Goal: Check status

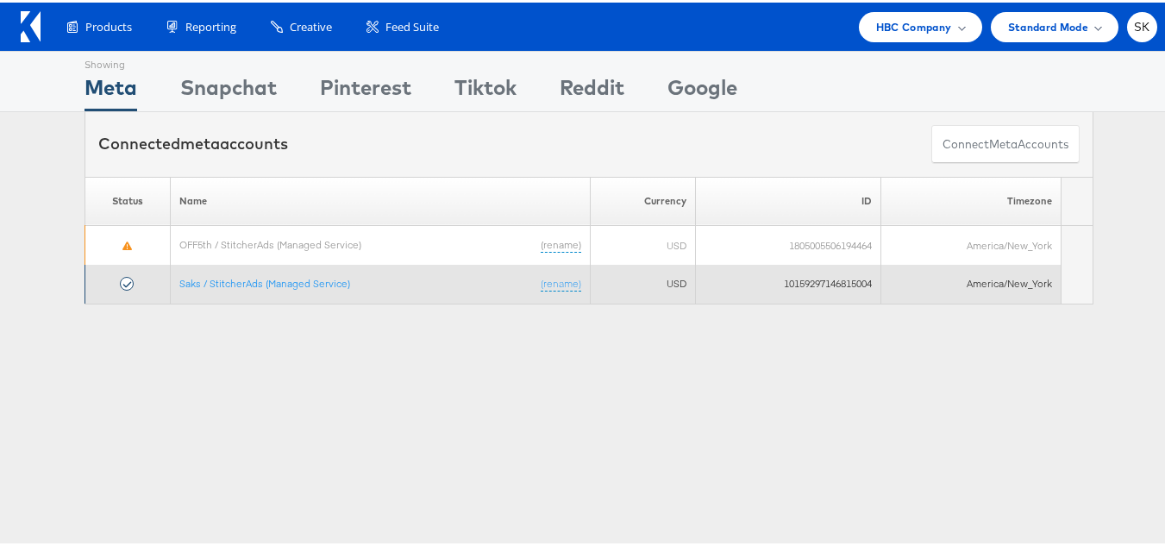
click at [302, 272] on td "Saks / StitcherAds (Managed Service) (rename)" at bounding box center [381, 281] width 420 height 39
click at [303, 281] on link "Saks / StitcherAds (Managed Service)" at bounding box center [264, 280] width 171 height 13
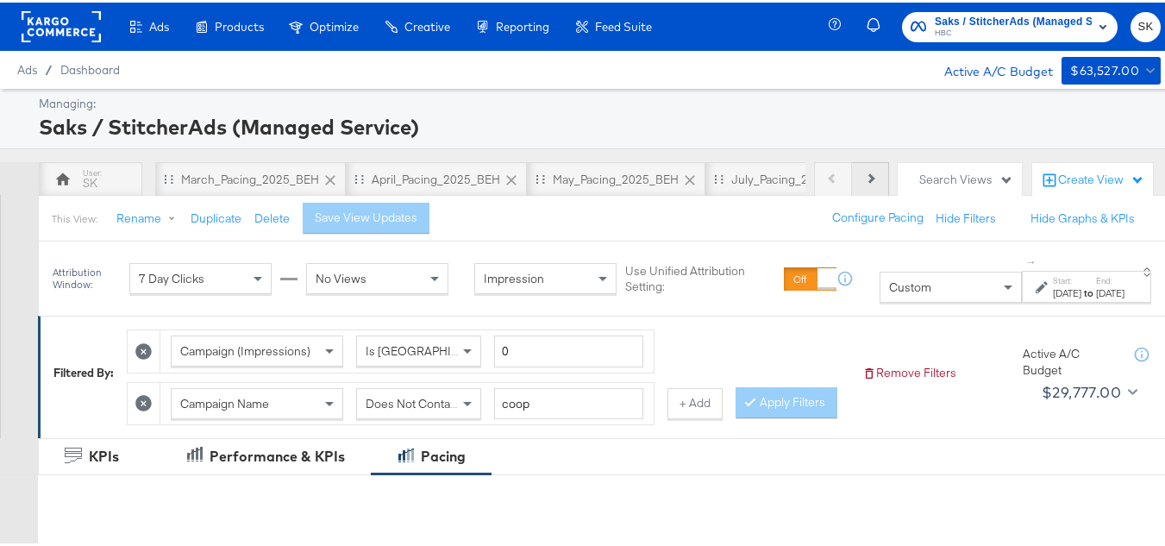
click at [873, 180] on button "Next" at bounding box center [870, 177] width 37 height 34
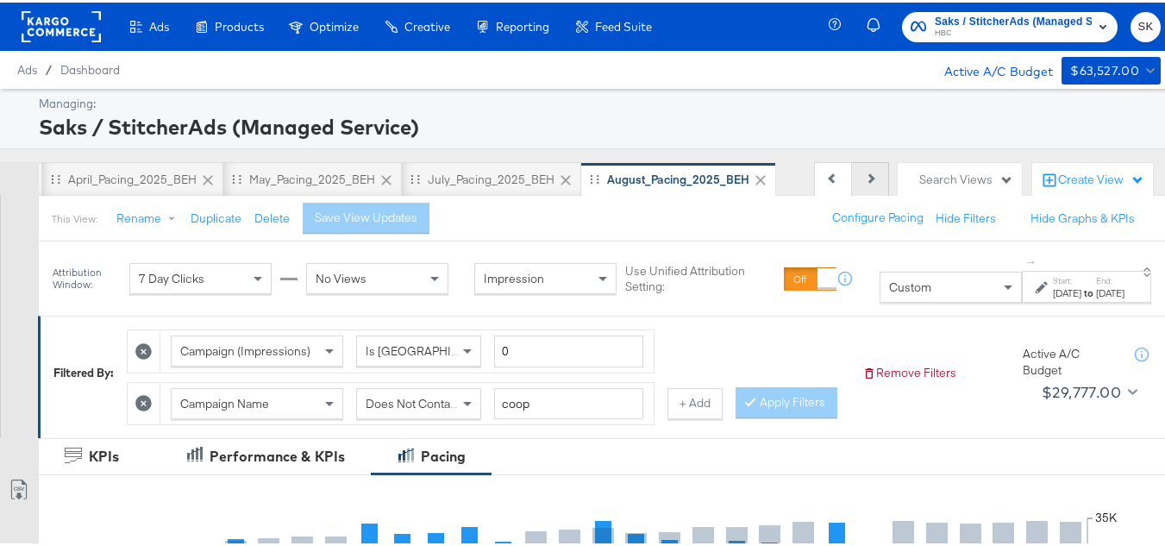
click at [873, 180] on button "Next" at bounding box center [870, 177] width 37 height 34
click at [873, 180] on div "Previous Next" at bounding box center [851, 177] width 75 height 34
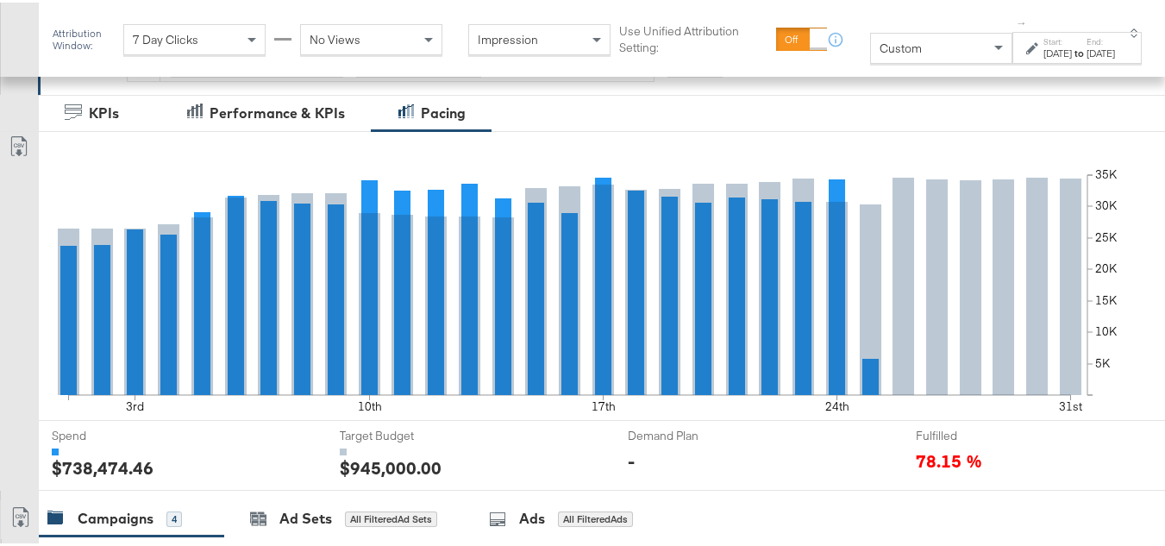
scroll to position [172, 0]
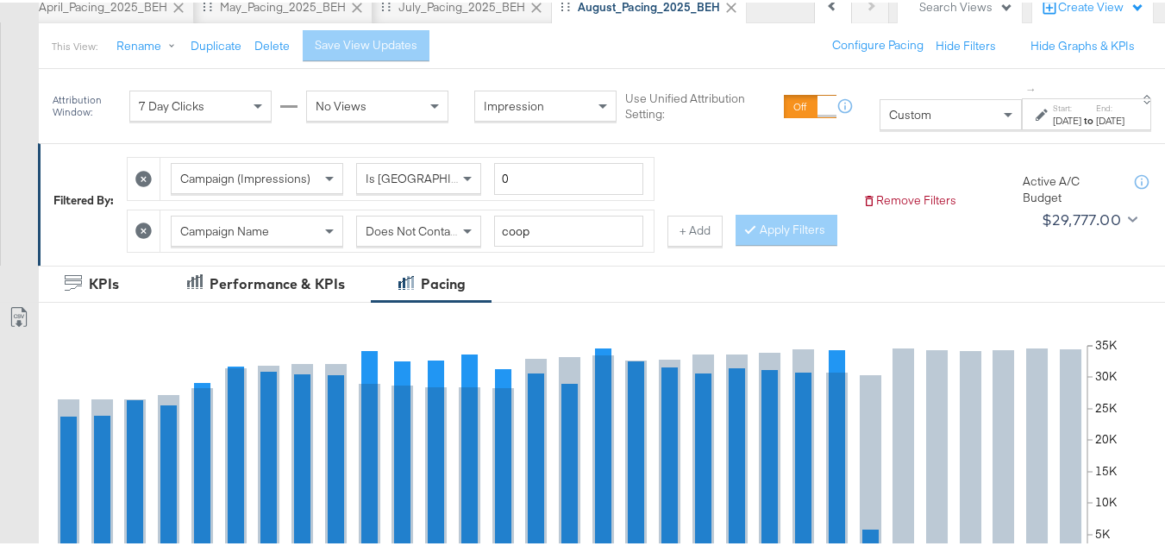
click at [884, 115] on div "Custom" at bounding box center [950, 111] width 141 height 29
click at [1036, 113] on div at bounding box center [1044, 112] width 16 height 12
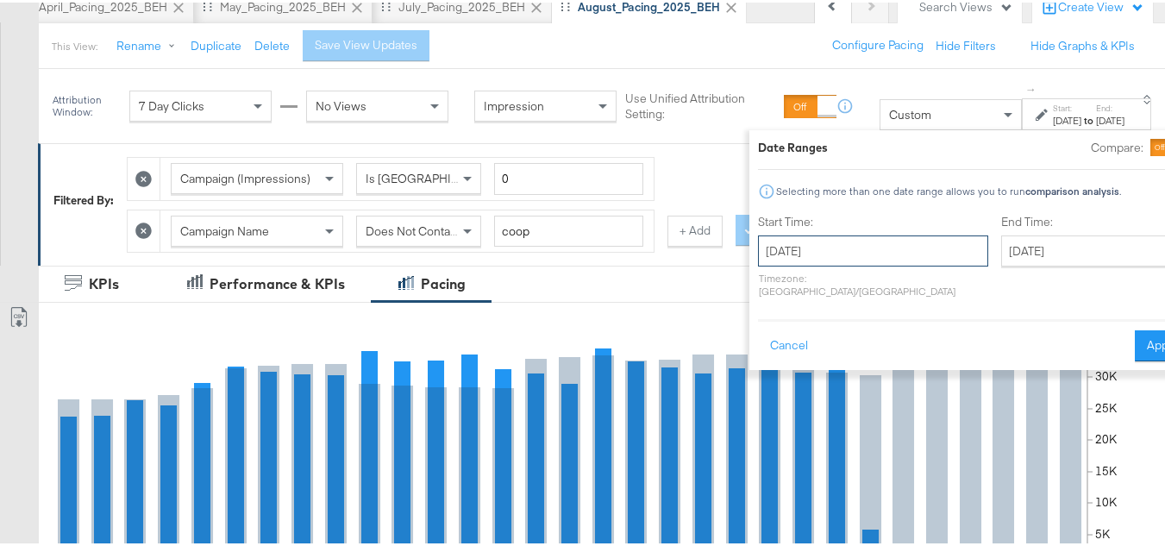
click at [801, 256] on input "[DATE]" at bounding box center [873, 248] width 230 height 31
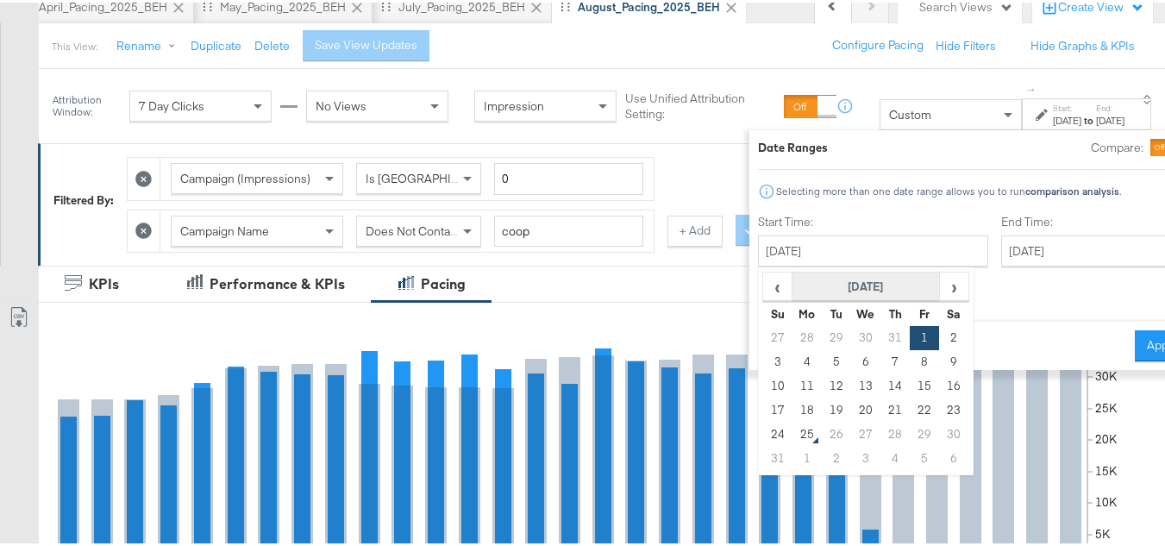
click at [801, 285] on th "[DATE]" at bounding box center [865, 284] width 147 height 29
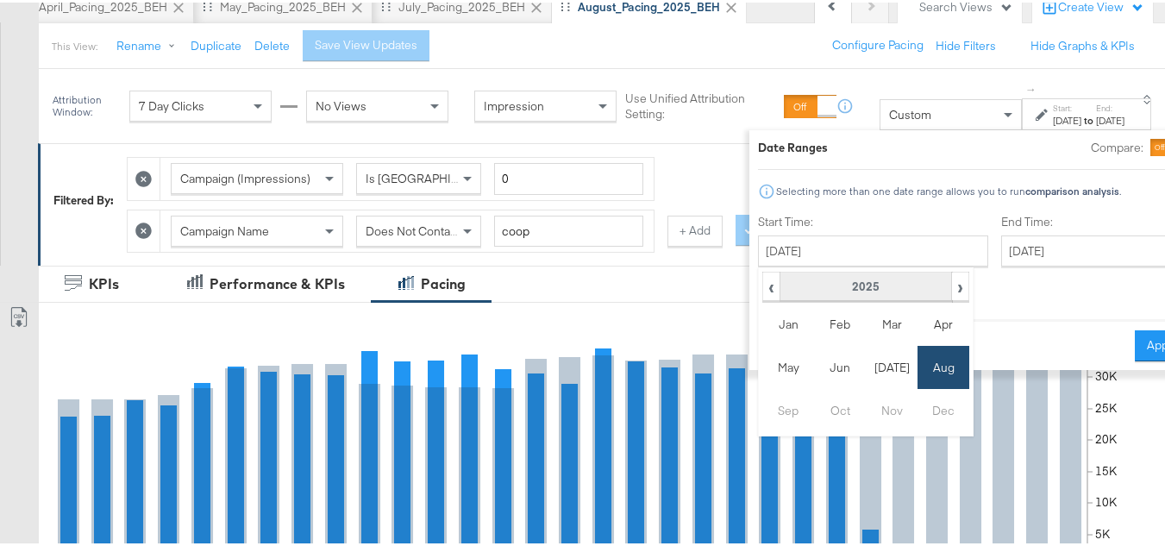
drag, startPoint x: 721, startPoint y: 272, endPoint x: 734, endPoint y: 278, distance: 13.9
click at [764, 272] on span "‹" at bounding box center [771, 284] width 15 height 26
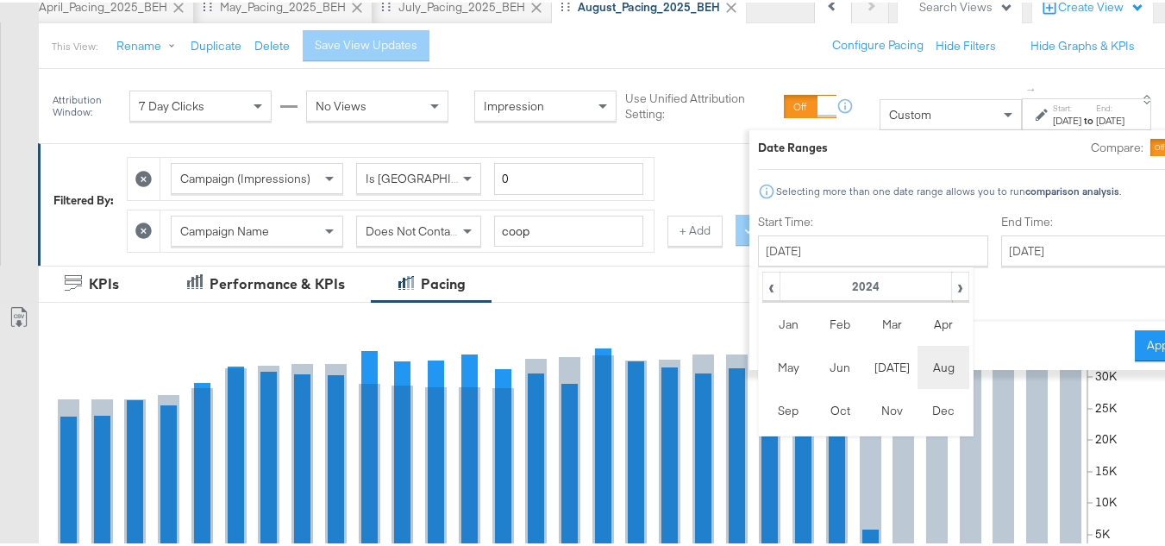
click at [917, 363] on td "Aug" at bounding box center [943, 364] width 52 height 43
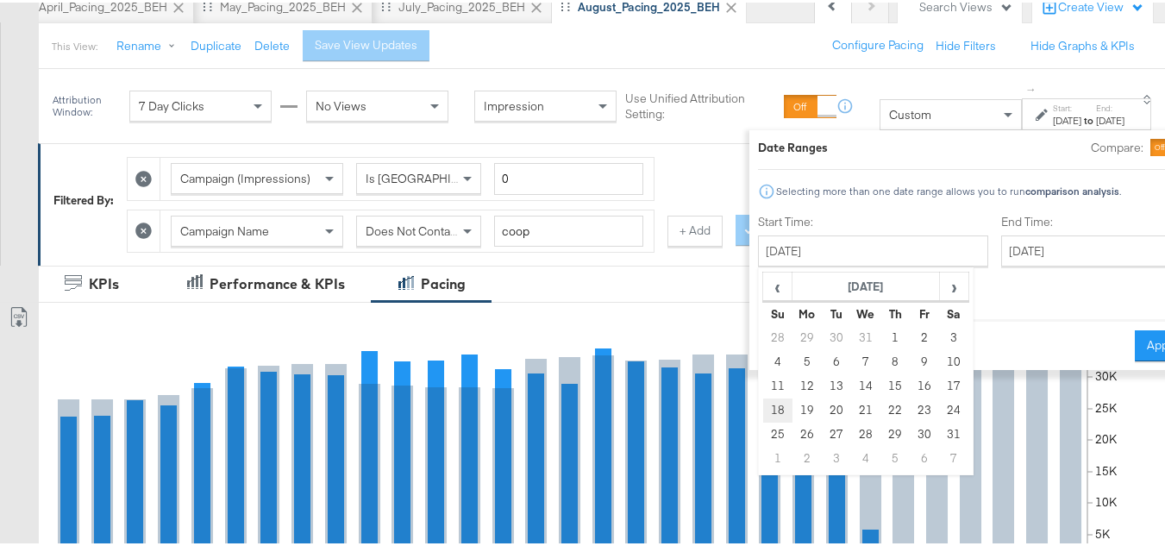
click at [763, 401] on td "18" at bounding box center [777, 408] width 29 height 24
type input "[DATE]"
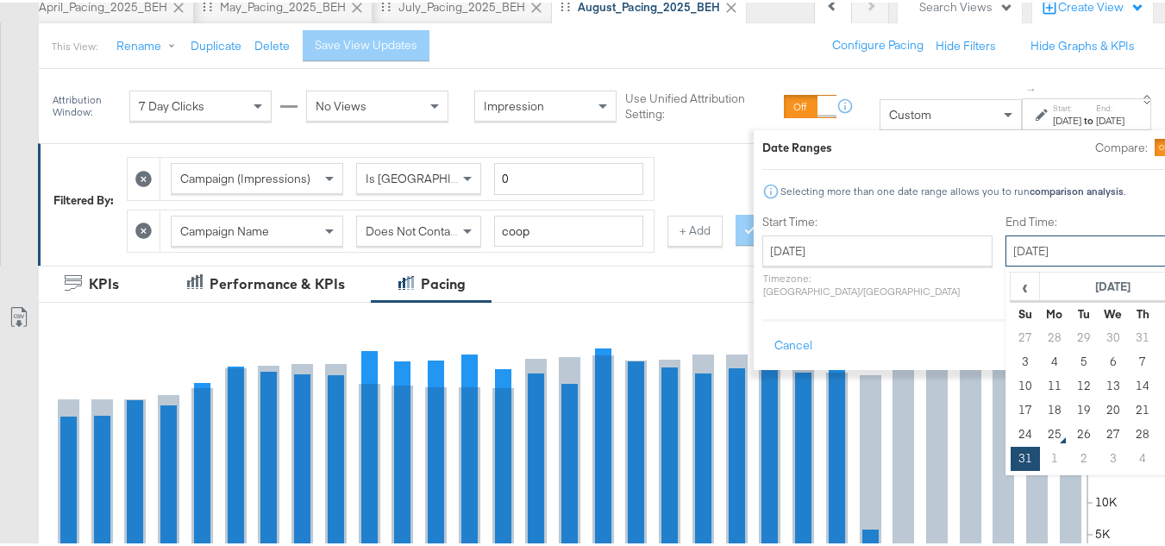
click at [1005, 233] on input "[DATE]" at bounding box center [1095, 248] width 181 height 31
click at [1005, 268] on div "‹ [DATE] › Su Mo Tu We Th Fr Sa 27 28 29 30 31 1 2 3 4 5 6 7 8 9 10 11 12 13 14…" at bounding box center [1113, 369] width 216 height 208
click at [1040, 278] on th "[DATE]" at bounding box center [1113, 284] width 147 height 29
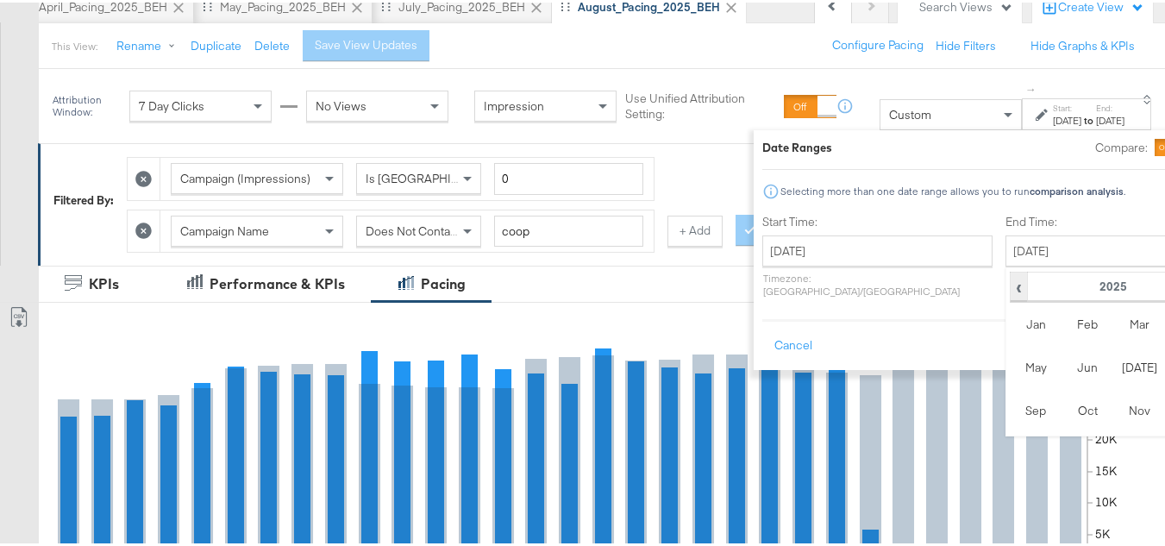
click at [1011, 278] on span "‹" at bounding box center [1018, 284] width 15 height 26
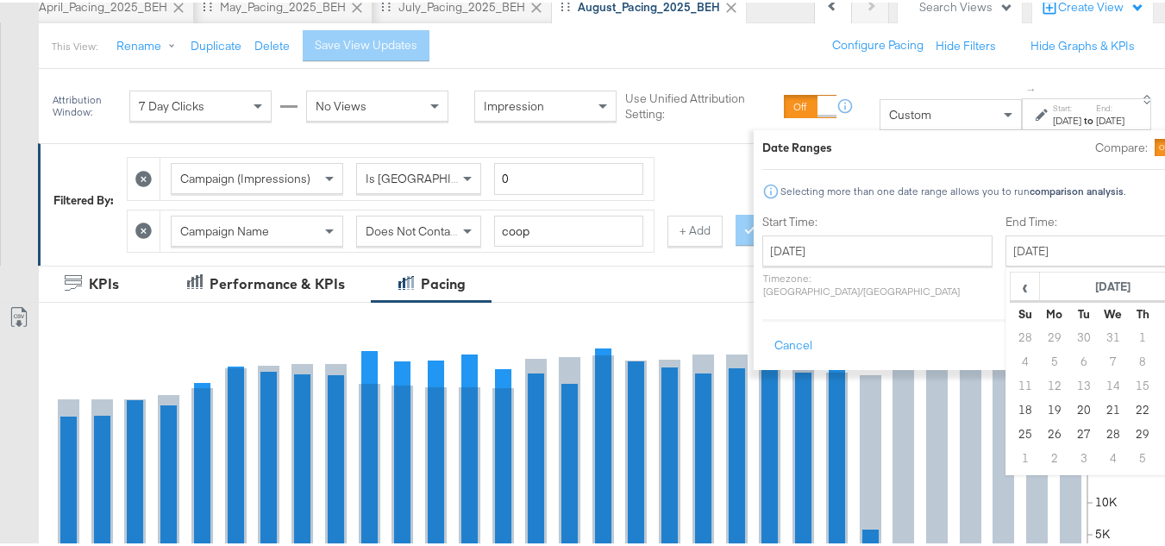
type input "[DATE]"
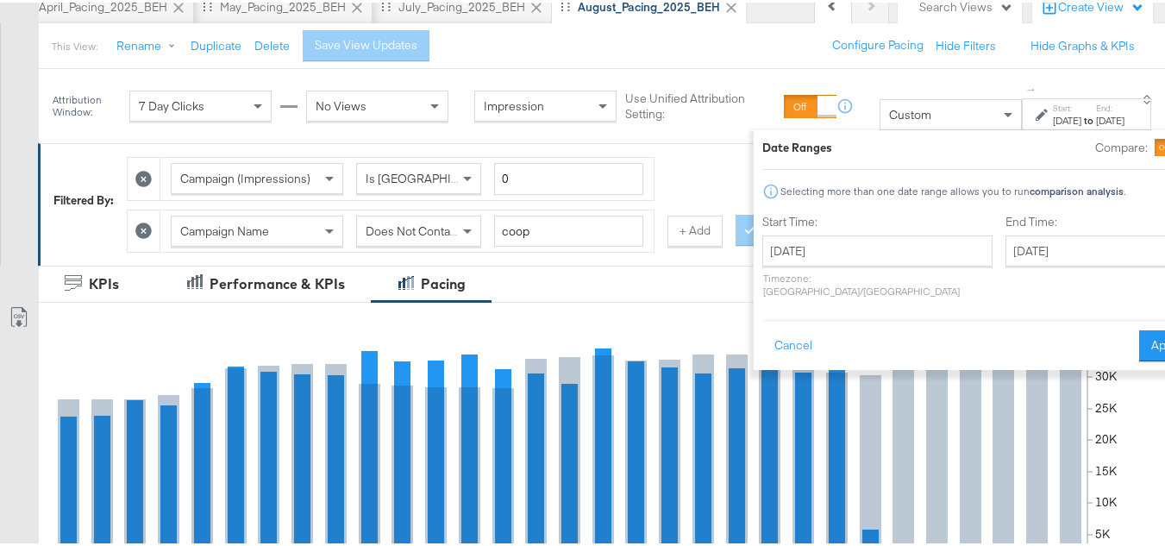
click at [1104, 300] on div "Date Ranges Compare: Selecting more than one date range allows you to run compa…" at bounding box center [977, 247] width 431 height 222
click at [1139, 340] on button "Apply" at bounding box center [1166, 343] width 54 height 31
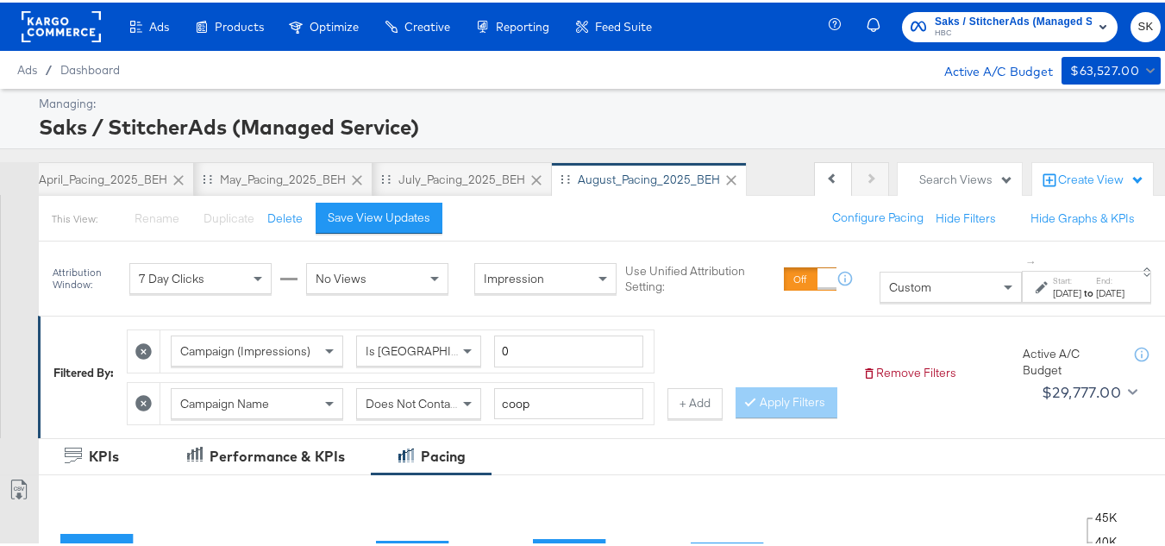
scroll to position [259, 0]
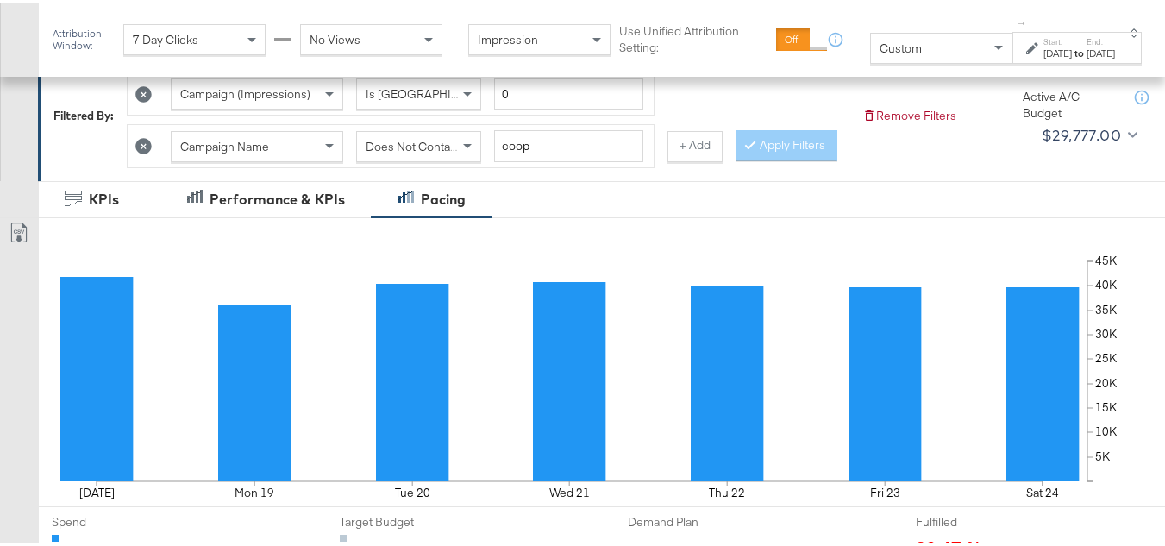
click at [1043, 58] on div "[DATE]" at bounding box center [1057, 51] width 28 height 14
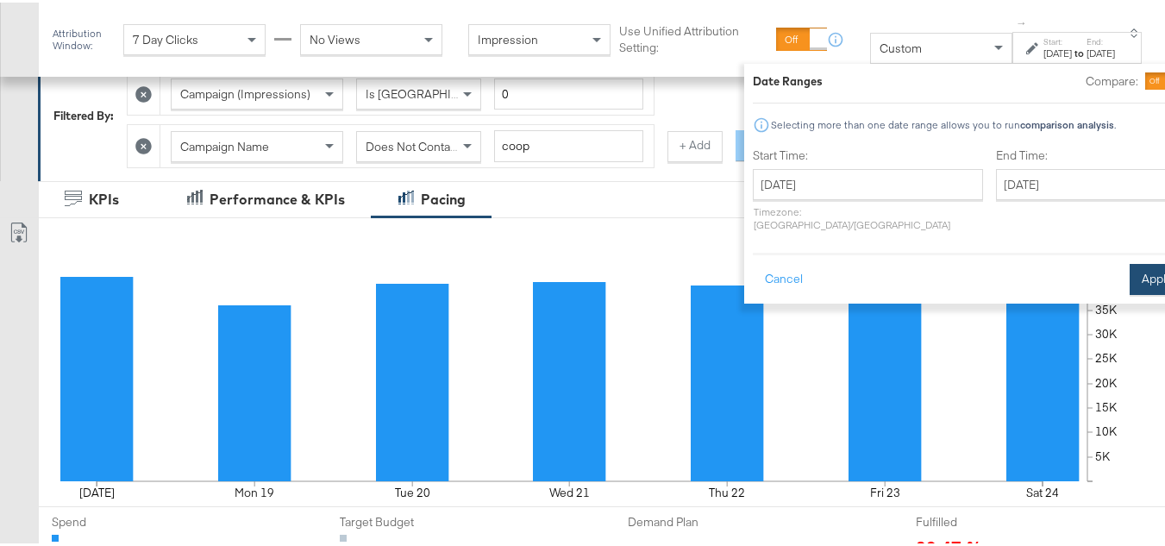
click at [1129, 265] on button "Apply" at bounding box center [1156, 276] width 54 height 31
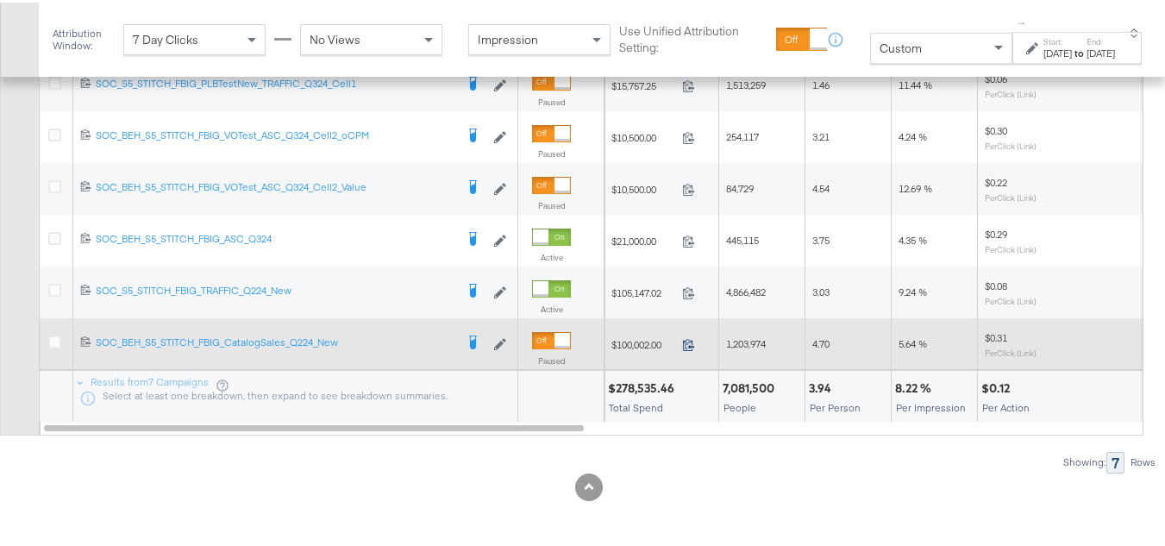
scroll to position [1061, 0]
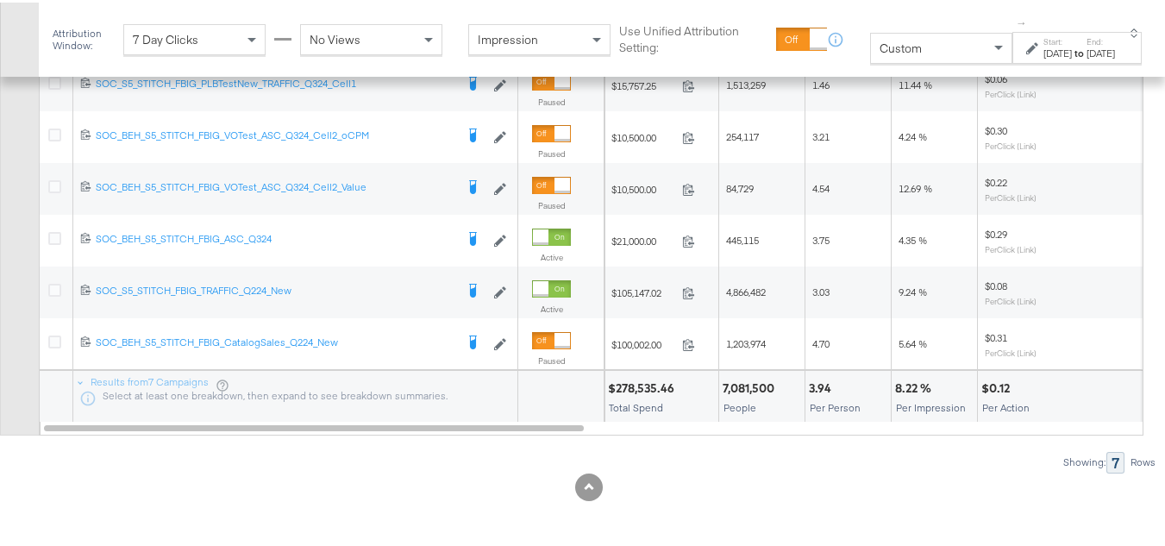
click at [621, 380] on div "$278,535.46" at bounding box center [644, 386] width 72 height 16
copy div "$278,535.46"
click at [747, 389] on div "7,081,500" at bounding box center [751, 386] width 57 height 16
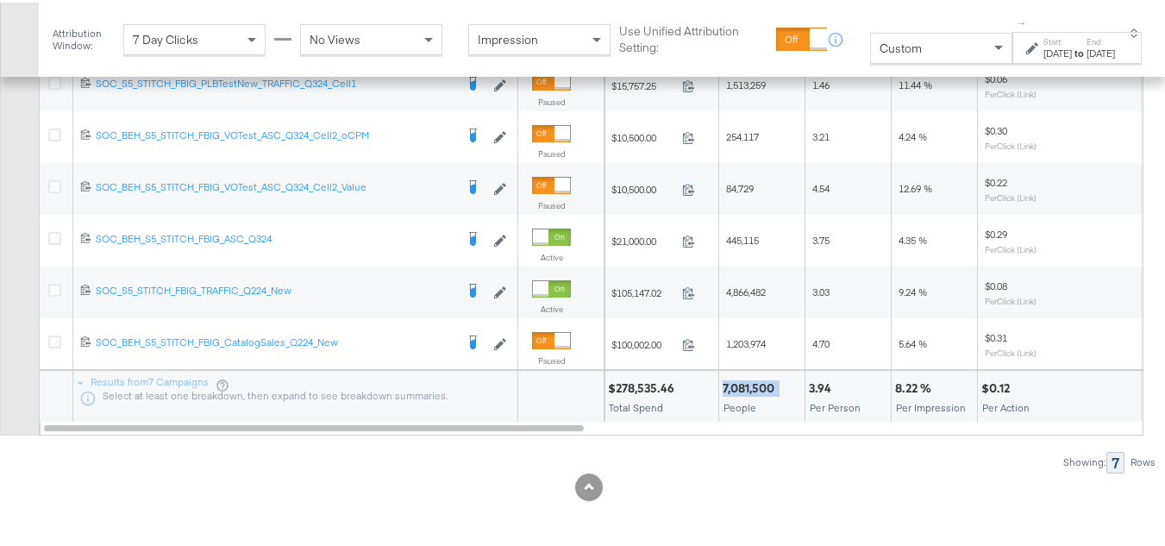
click at [747, 389] on div "7,081,500" at bounding box center [751, 386] width 57 height 16
copy div "7,081,500"
click at [839, 381] on div at bounding box center [861, 386] width 51 height 16
click at [817, 381] on div "3.94" at bounding box center [823, 386] width 28 height 16
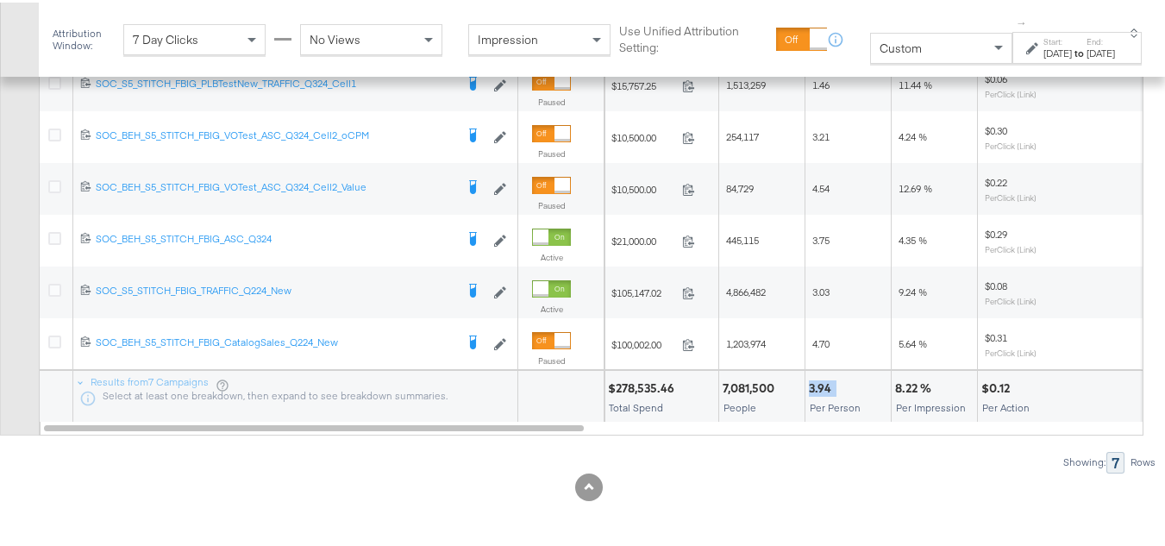
click at [817, 381] on div "3.94" at bounding box center [823, 386] width 28 height 16
copy div "3.94"
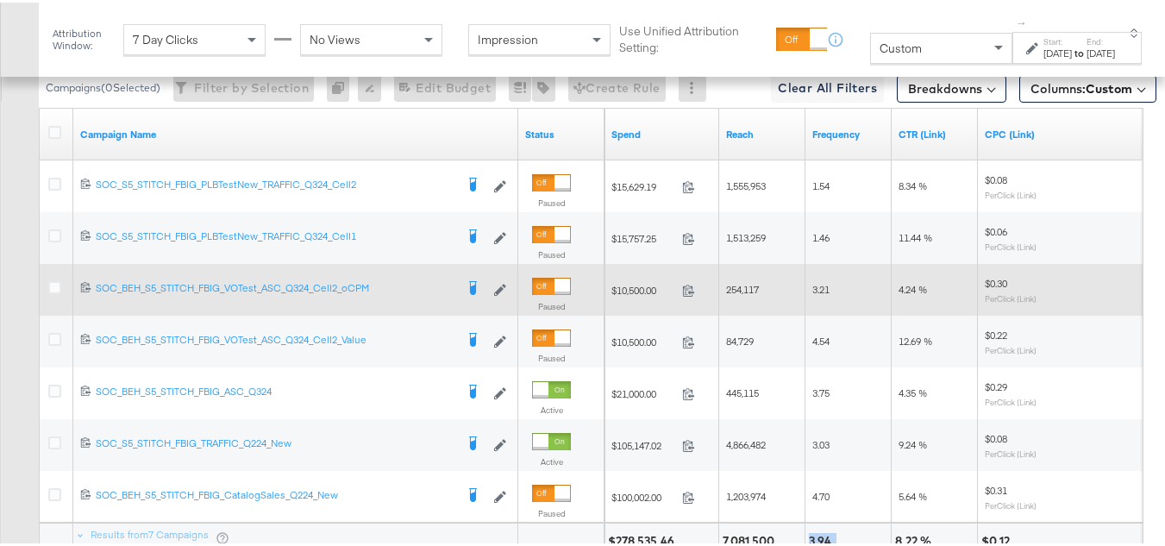
scroll to position [974, 0]
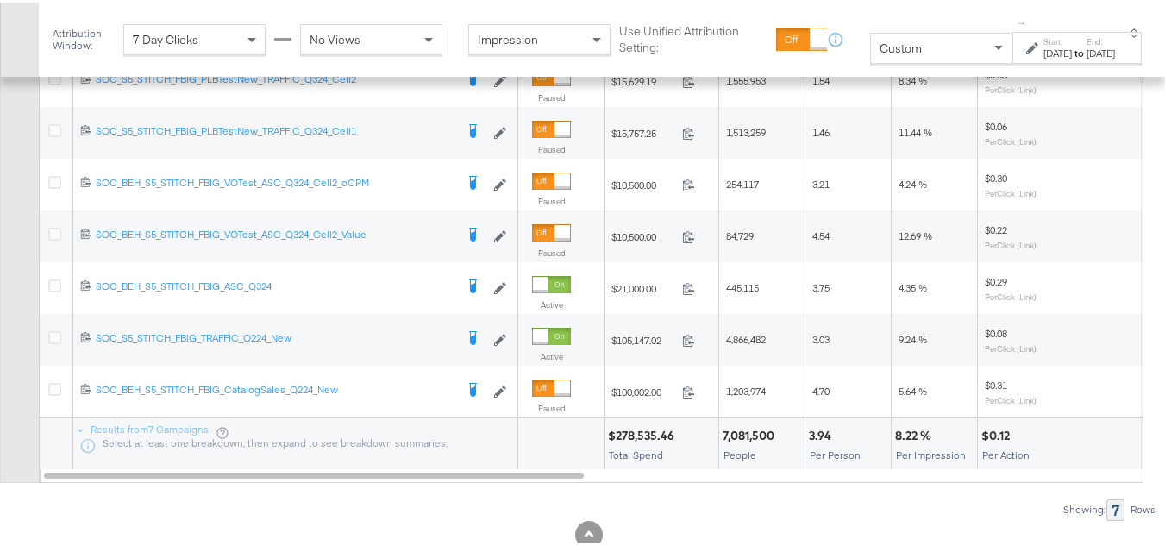
click at [947, 441] on div at bounding box center [954, 433] width 37 height 16
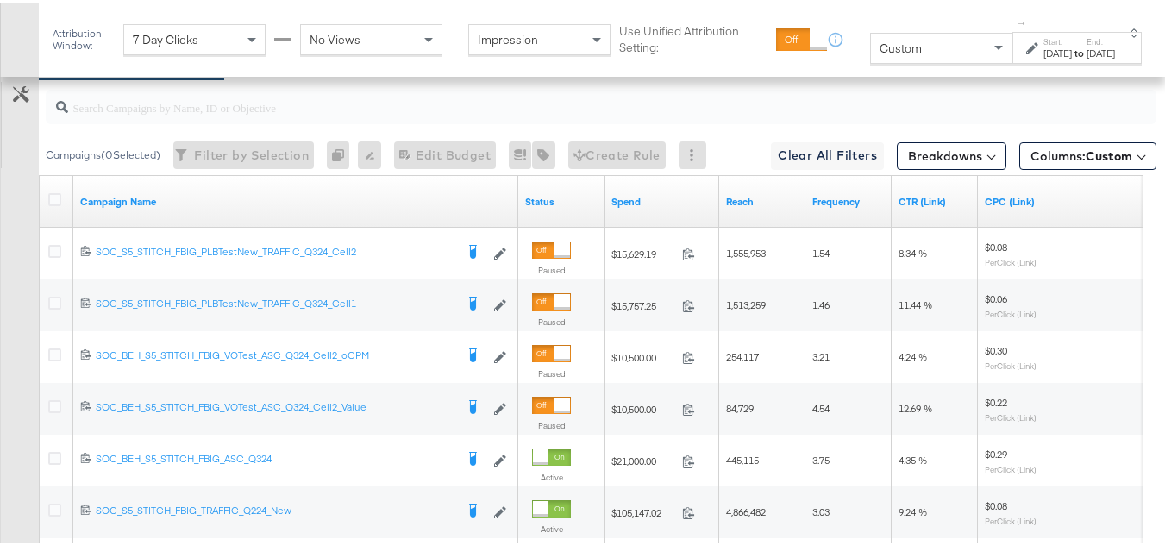
scroll to position [1061, 0]
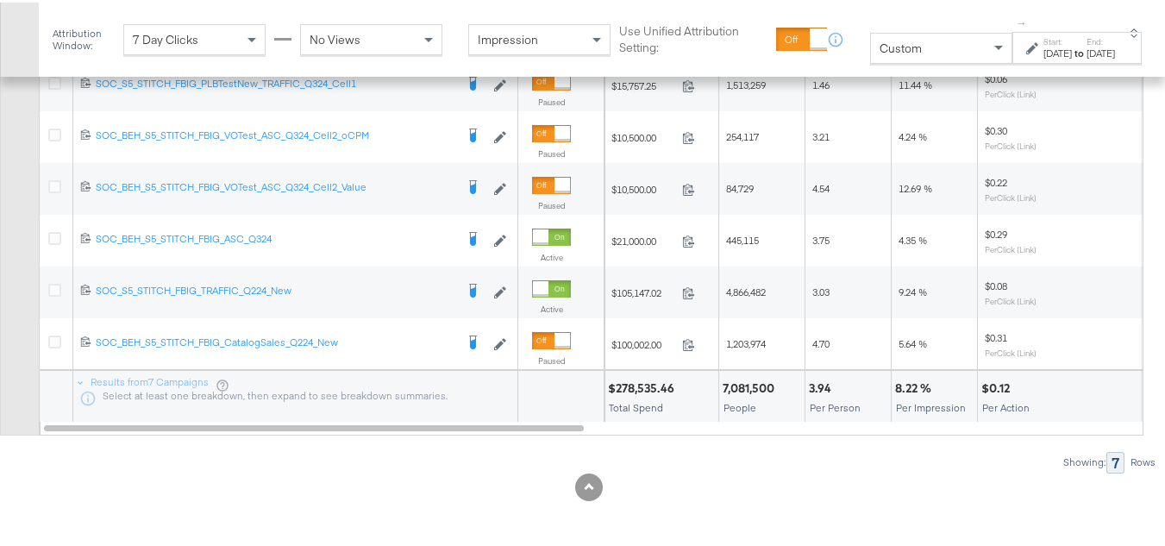
click at [905, 386] on div "8.22 %" at bounding box center [915, 386] width 41 height 16
copy div "8.22 %"
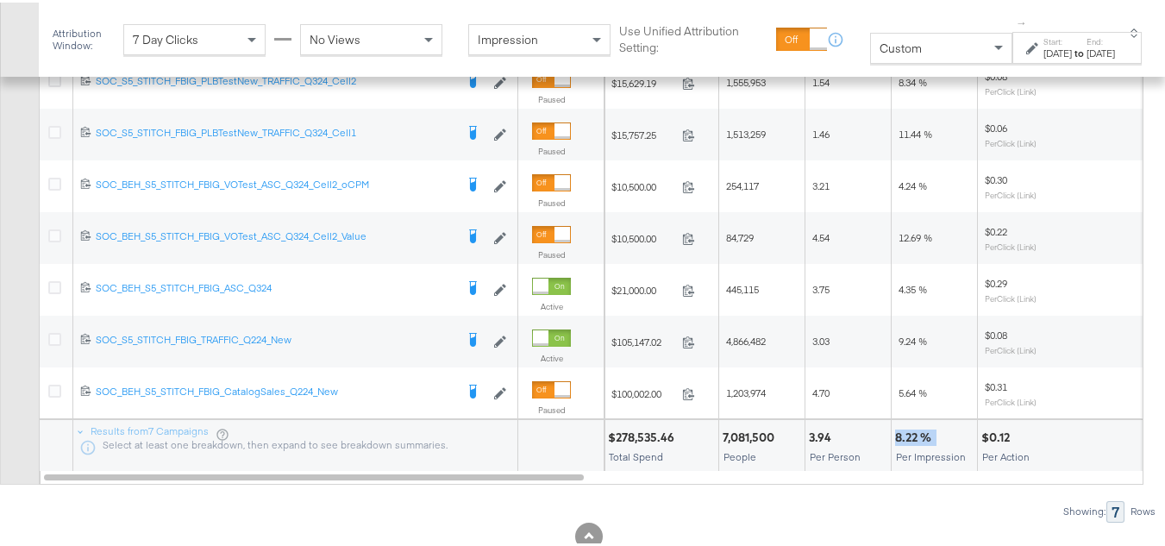
scroll to position [974, 0]
click at [988, 441] on div "$0.12" at bounding box center [998, 433] width 34 height 16
copy div "$0.12"
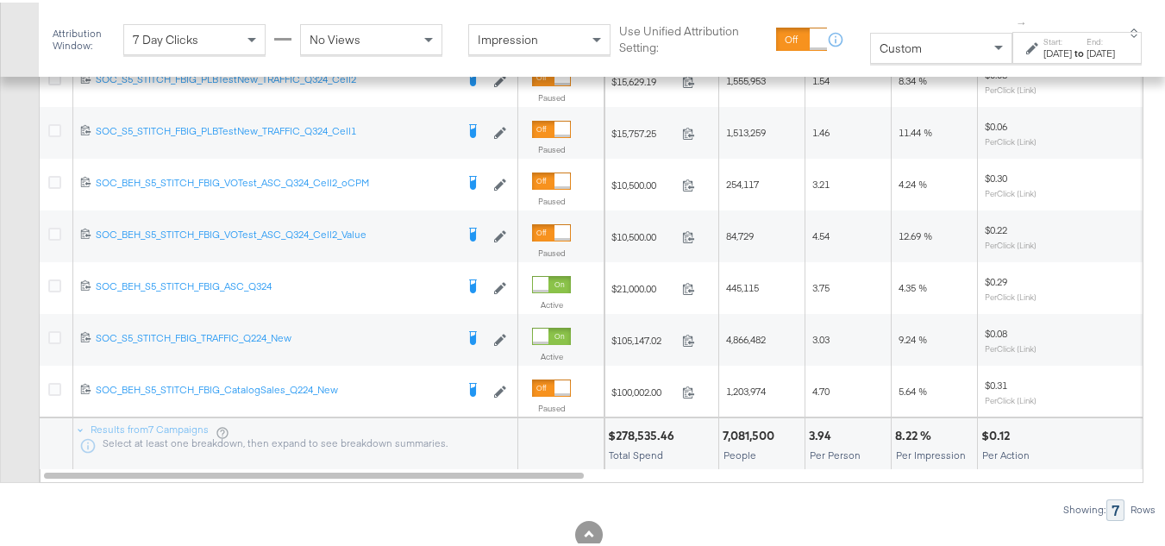
click at [833, 455] on div "3.94 Per Person" at bounding box center [847, 442] width 85 height 52
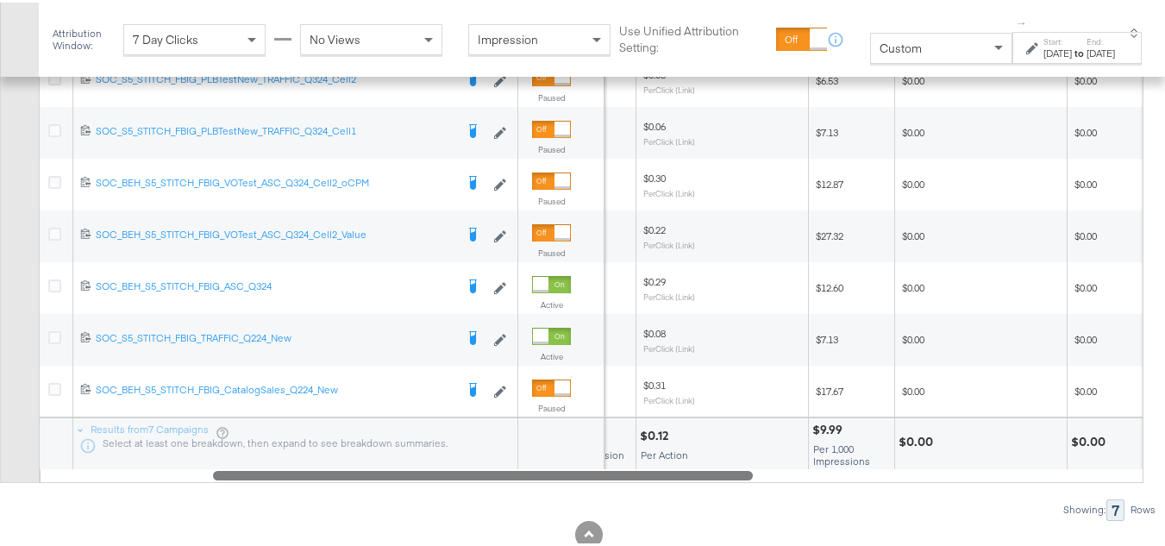
drag, startPoint x: 562, startPoint y: 515, endPoint x: 736, endPoint y: 516, distance: 174.2
click at [735, 479] on div at bounding box center [483, 472] width 540 height 15
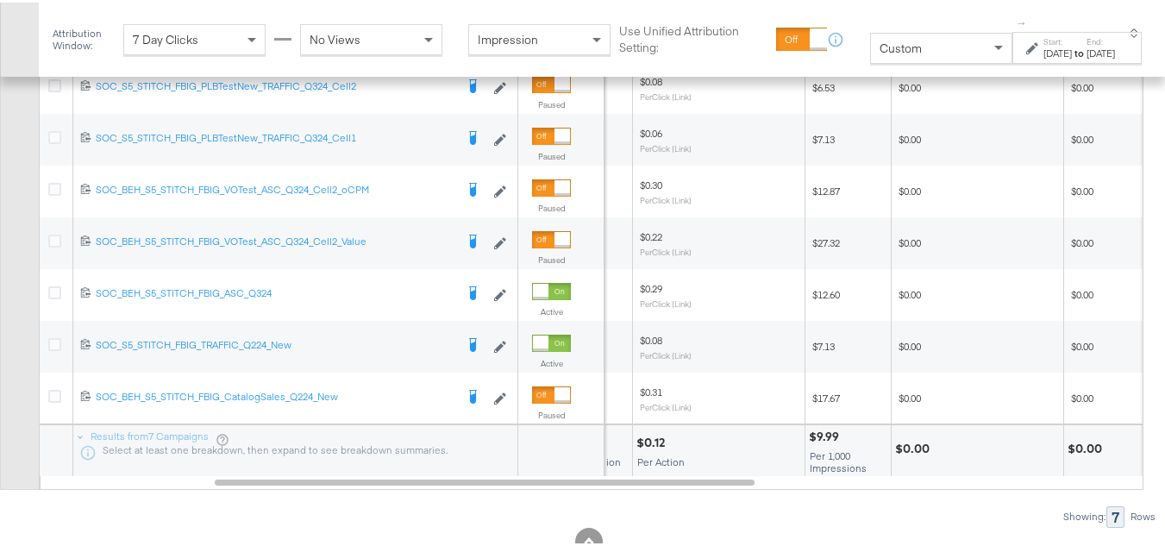
scroll to position [1061, 0]
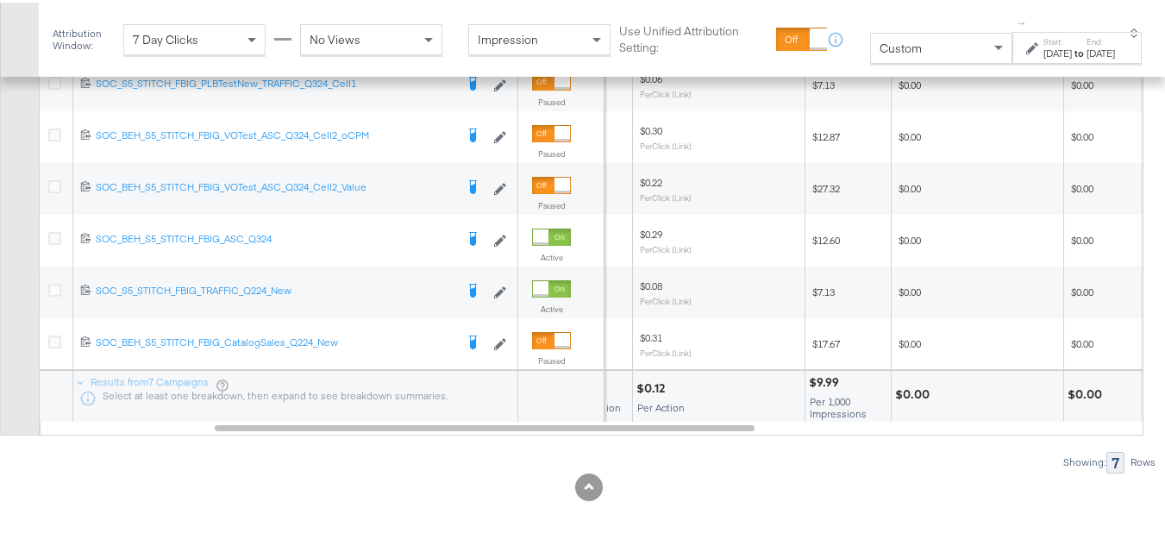
click at [826, 374] on div "$9.99" at bounding box center [826, 380] width 35 height 16
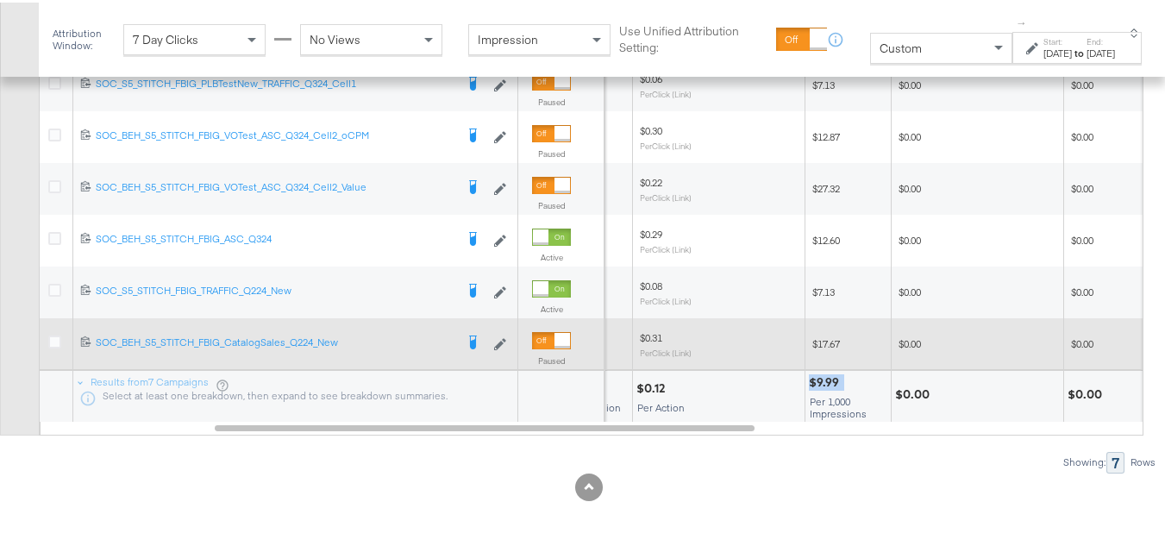
copy div "$9.99"
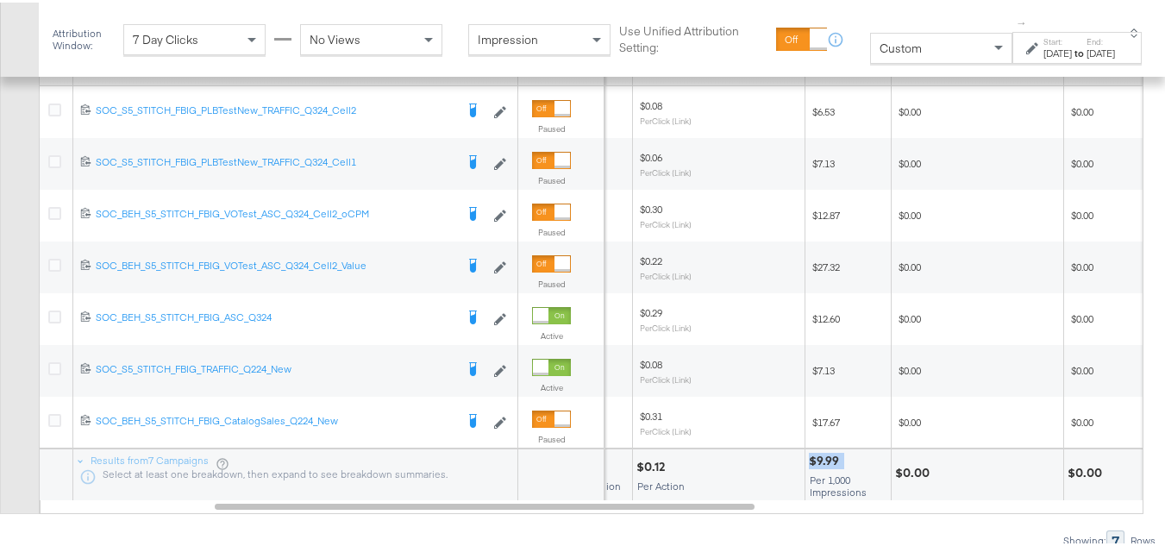
scroll to position [974, 0]
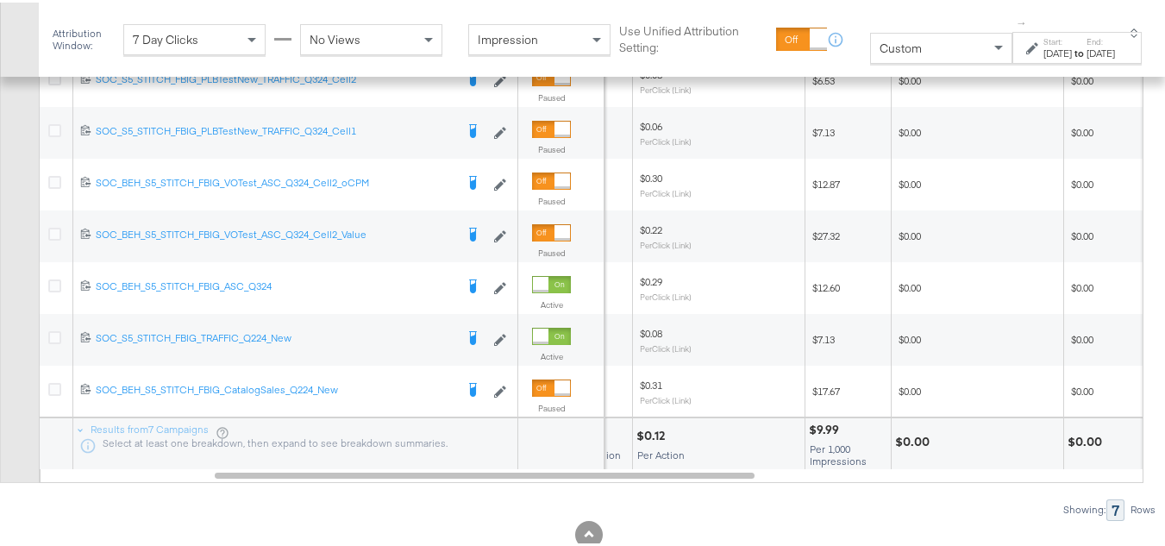
click at [952, 447] on div at bounding box center [997, 439] width 125 height 16
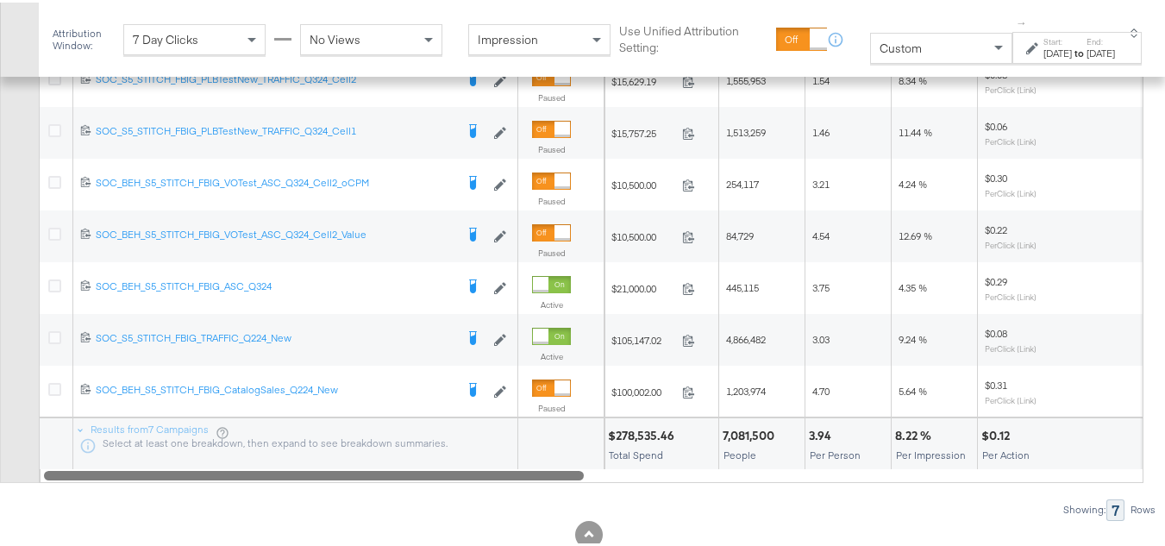
drag, startPoint x: 719, startPoint y: 517, endPoint x: 0, endPoint y: 527, distance: 719.1
click at [0, 517] on div "Campaigns ( 0 Selected) Filter by Selection Filter 0 campaigns 0 Rename 0 campa…" at bounding box center [578, 210] width 1156 height 613
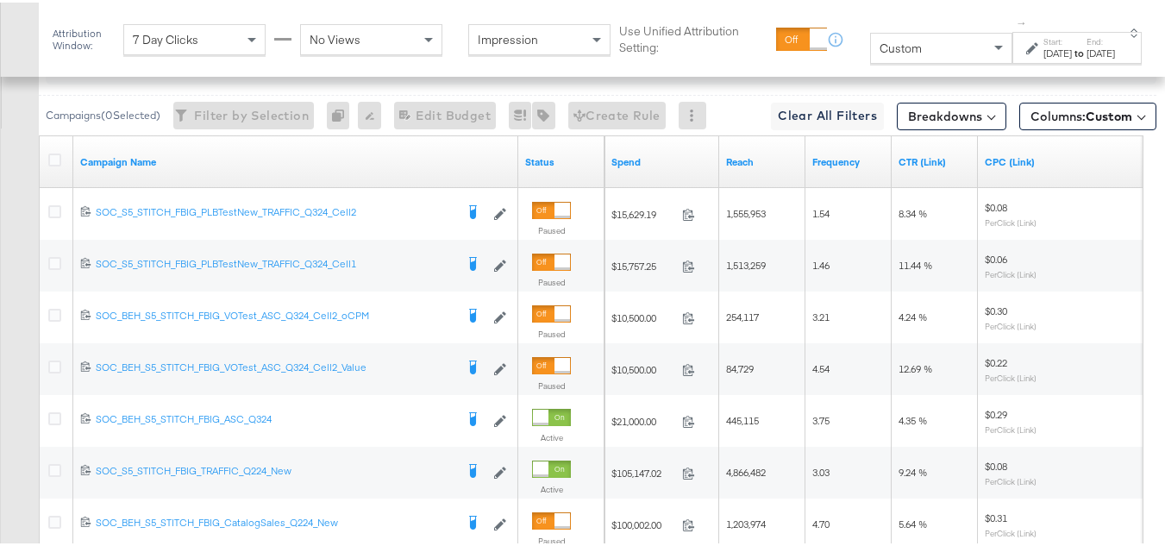
scroll to position [716, 0]
